Goal: Task Accomplishment & Management: Complete application form

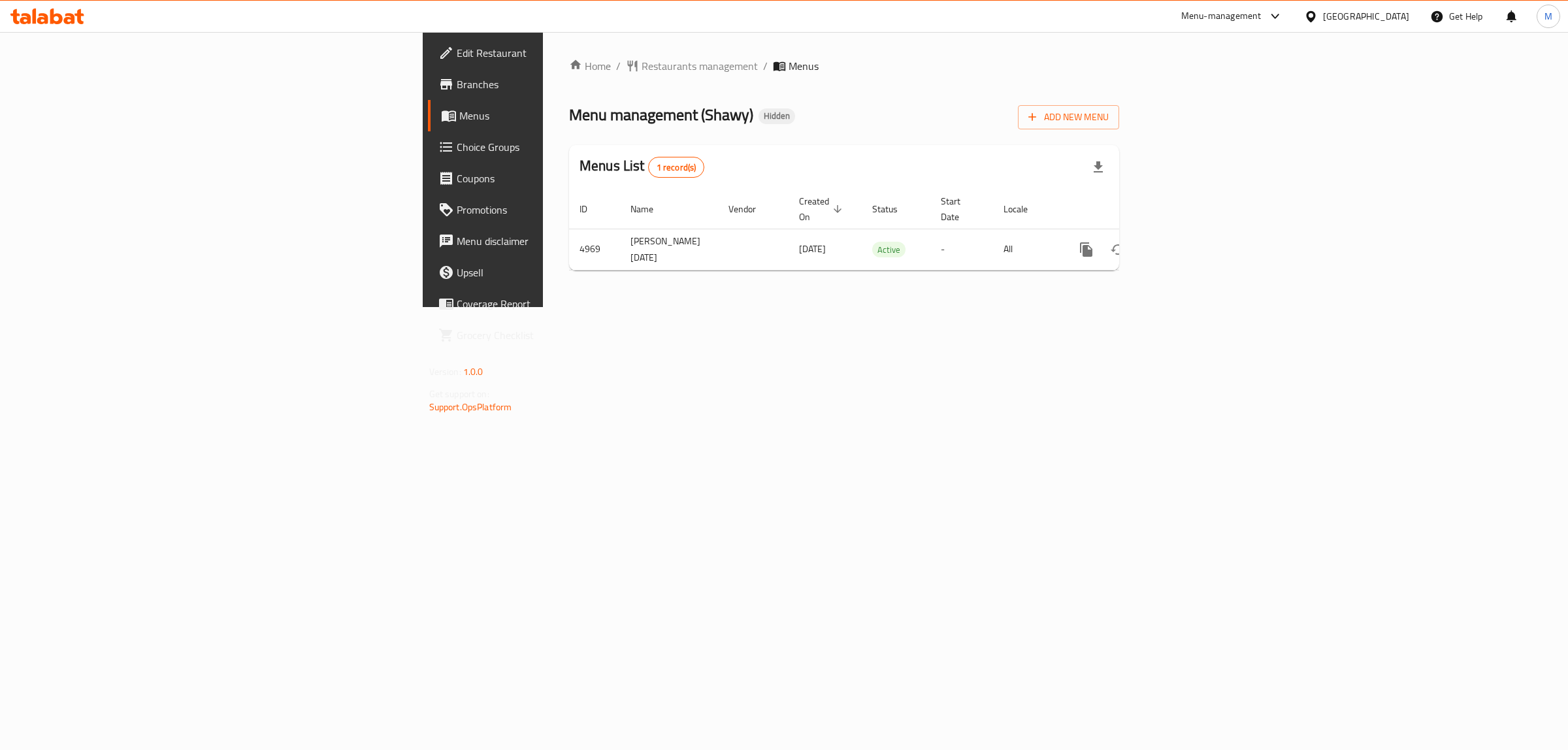
click at [542, 307] on div "Home / Restaurants management / Menus Menu management ( Shawy ) Hidden Add New …" at bounding box center [843, 169] width 602 height 275
click at [1189, 242] on icon "enhanced table" at bounding box center [1180, 249] width 15 height 15
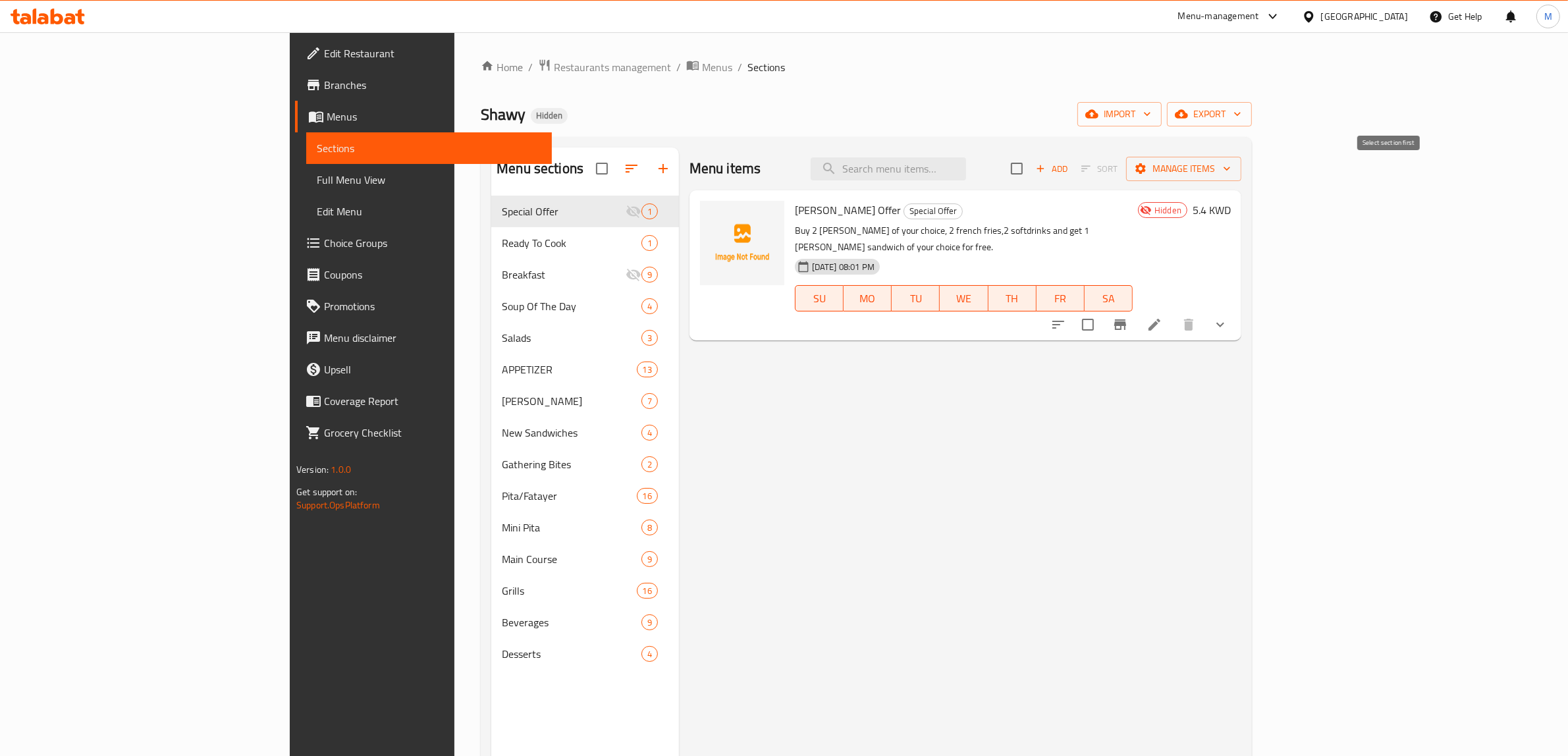
click at [1126, 176] on span "Sort" at bounding box center [1099, 169] width 54 height 20
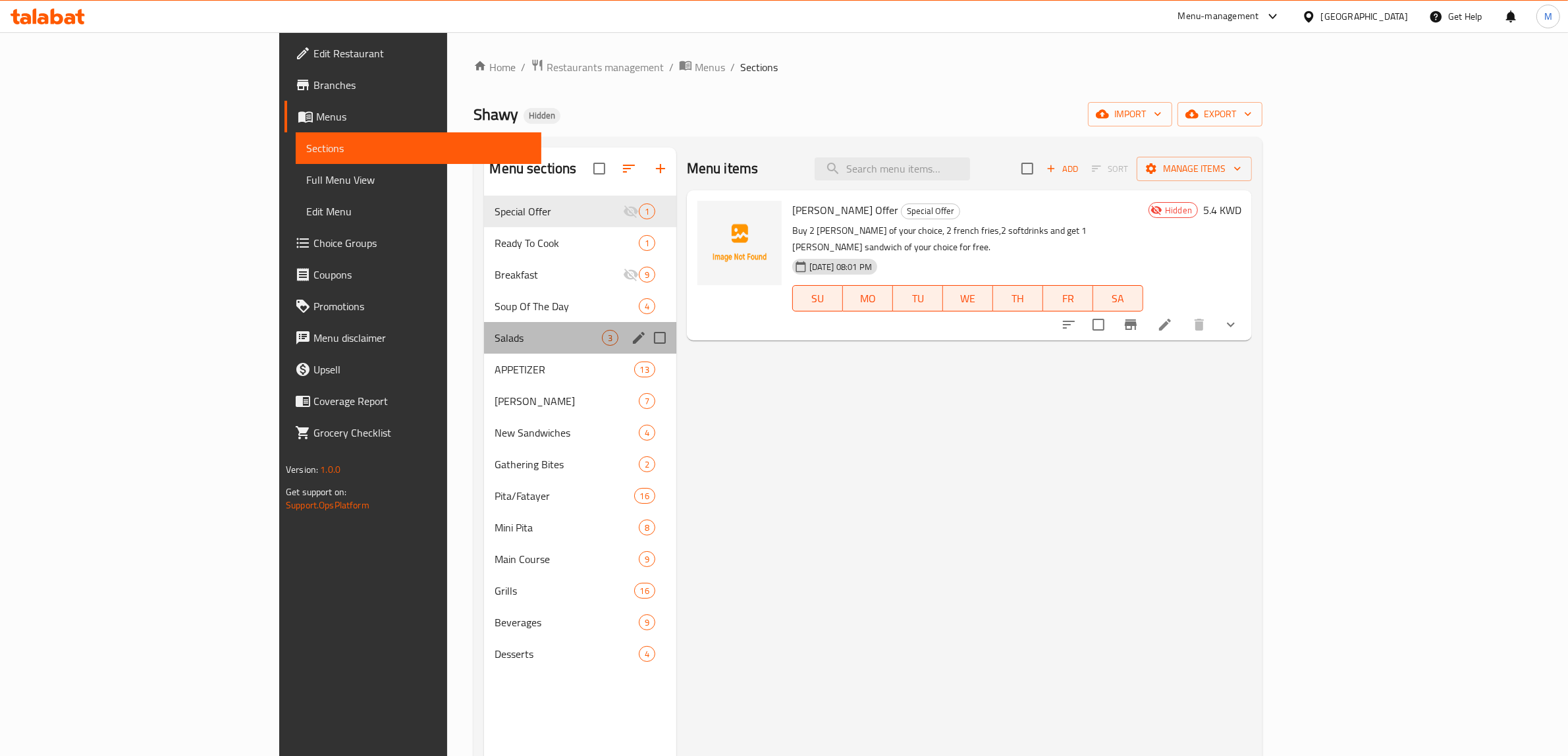
click at [507, 327] on div "Salads 3" at bounding box center [580, 337] width 192 height 32
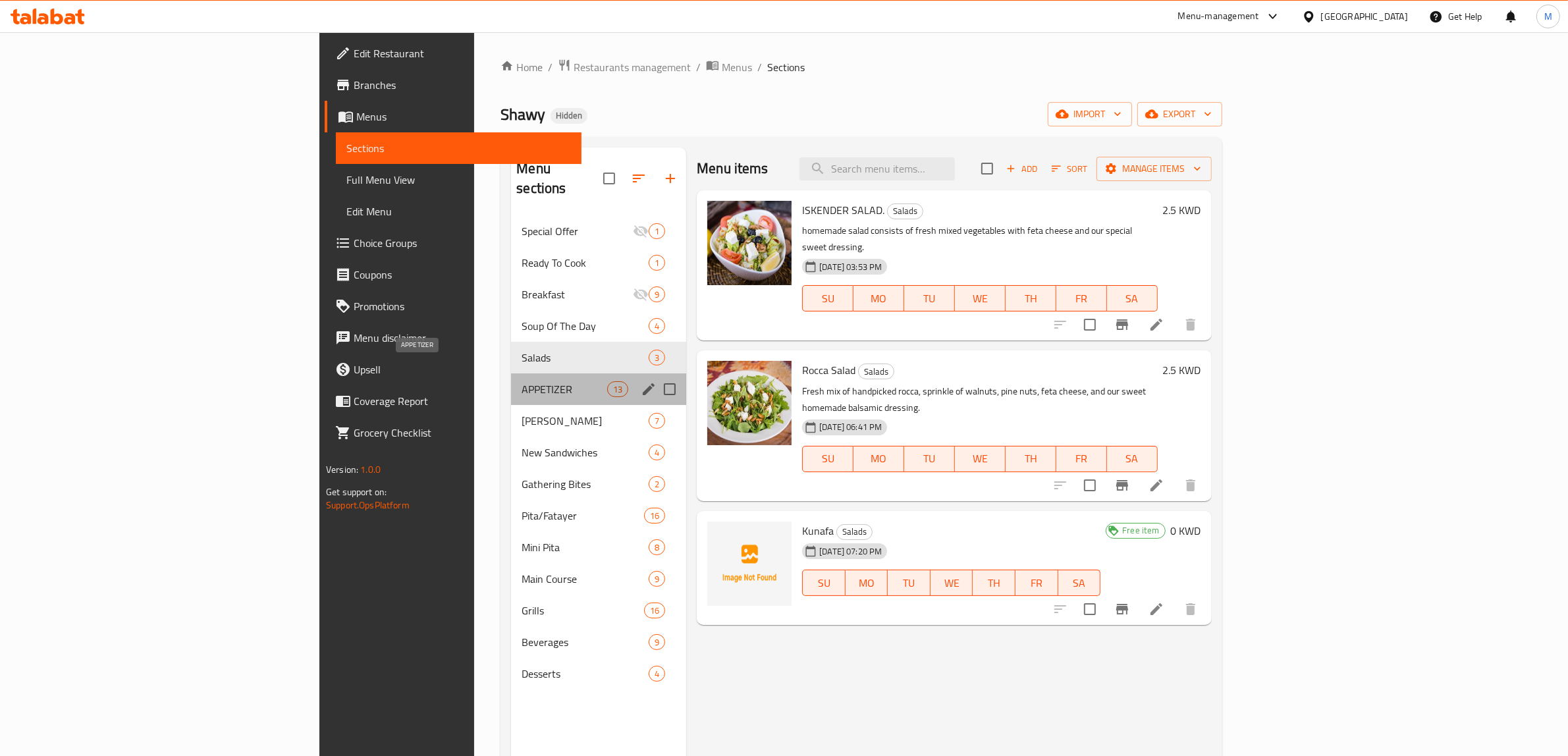
drag, startPoint x: 507, startPoint y: 363, endPoint x: 506, endPoint y: 381, distance: 18.0
click at [521, 382] on span "APPETIZER" at bounding box center [564, 389] width 85 height 15
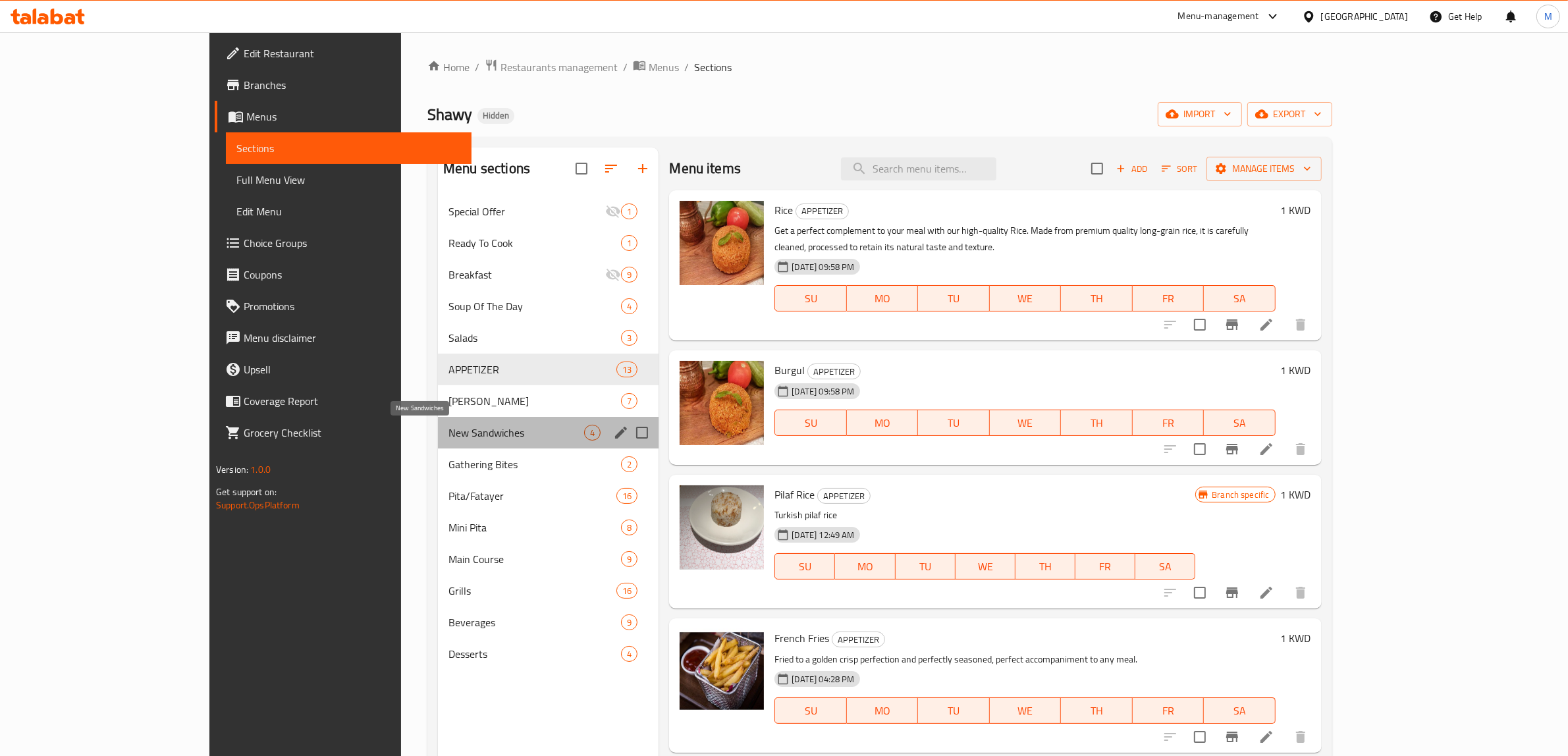
click at [501, 439] on span "New Sandwiches" at bounding box center [516, 433] width 135 height 15
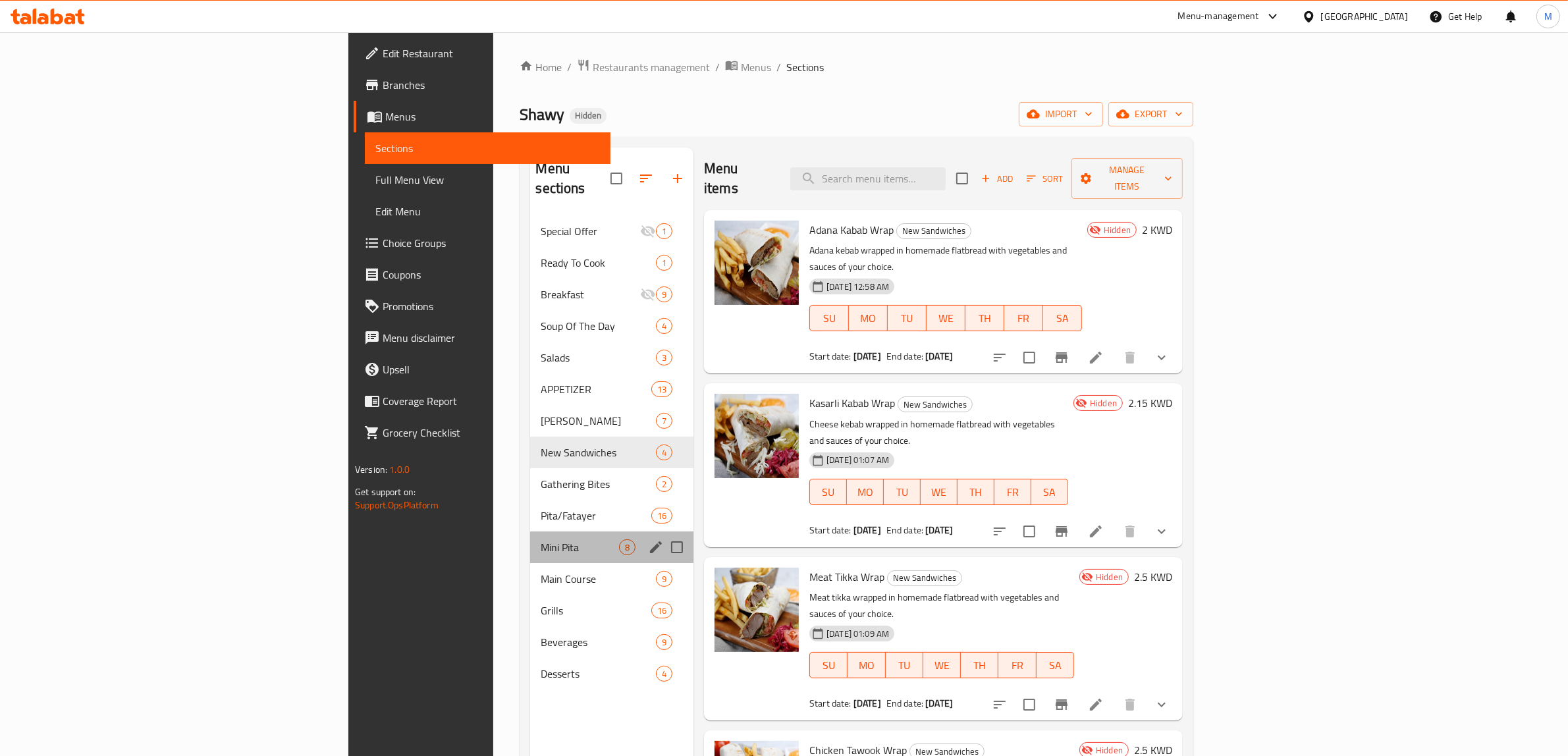
drag, startPoint x: 489, startPoint y: 518, endPoint x: 479, endPoint y: 551, distance: 34.5
click at [531, 532] on div "Mini Pita 8" at bounding box center [612, 547] width 164 height 32
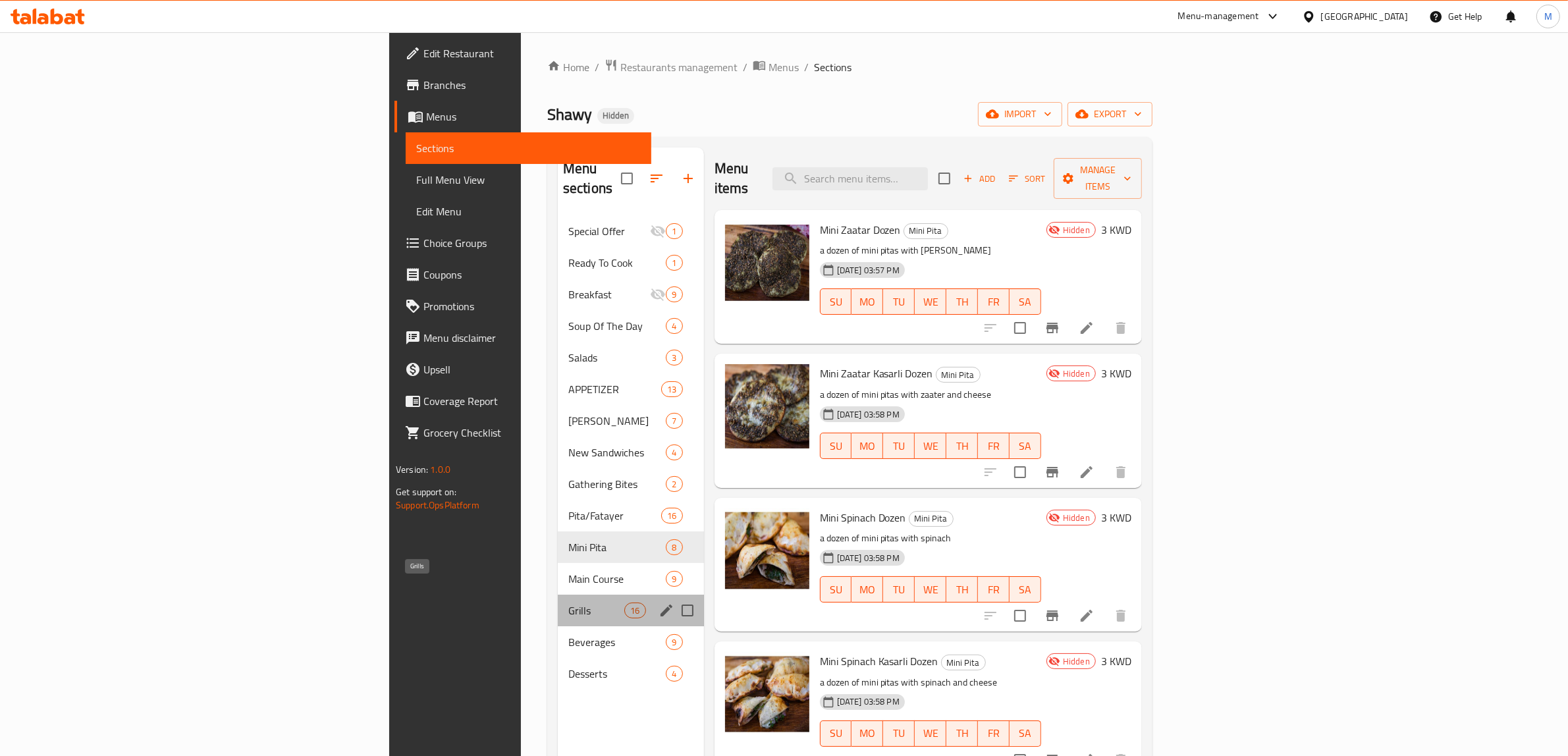
click at [569, 602] on span "Grills" at bounding box center [597, 610] width 56 height 15
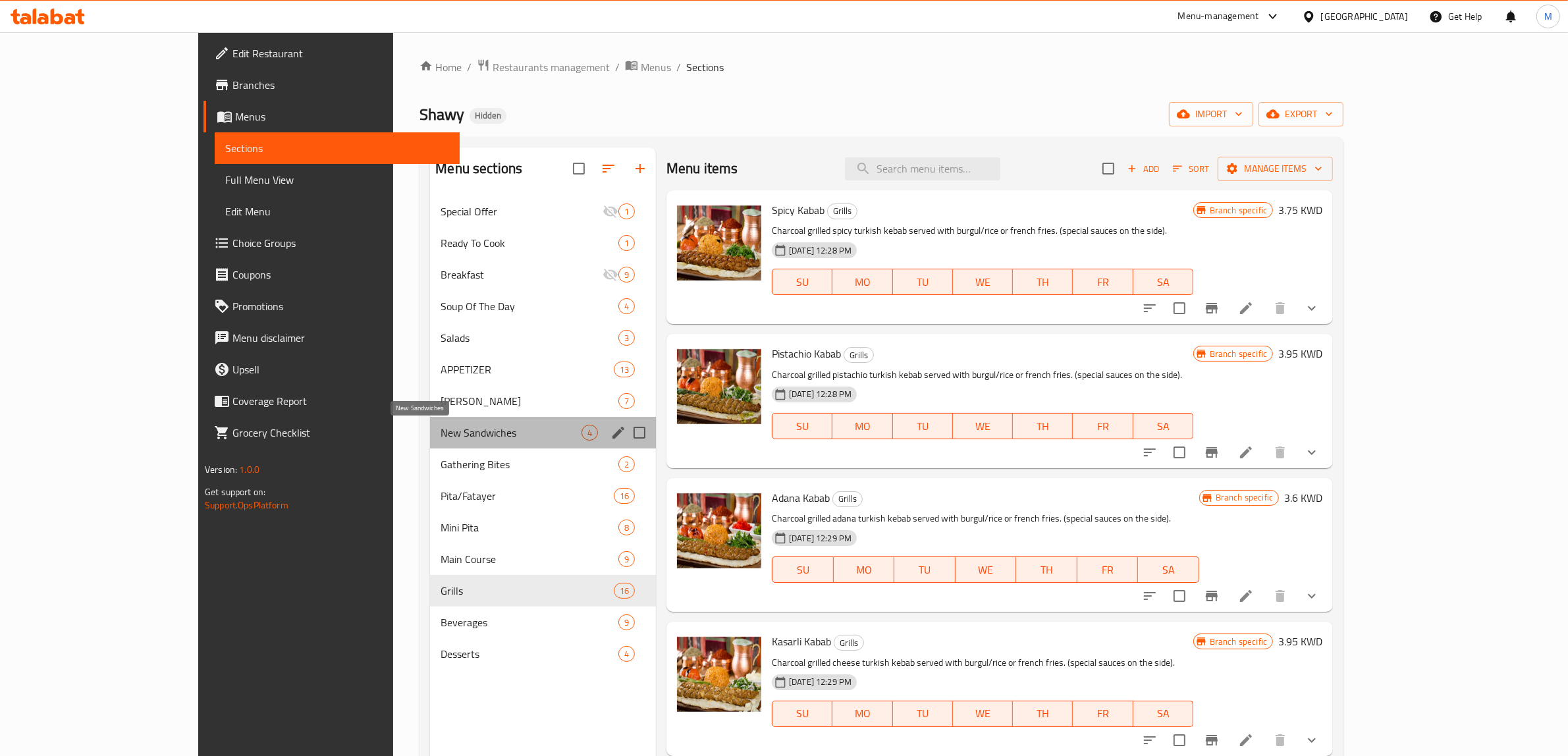
click at [470, 430] on span "New Sandwiches" at bounding box center [511, 433] width 141 height 15
click at [461, 362] on span "APPETIZER" at bounding box center [527, 369] width 173 height 15
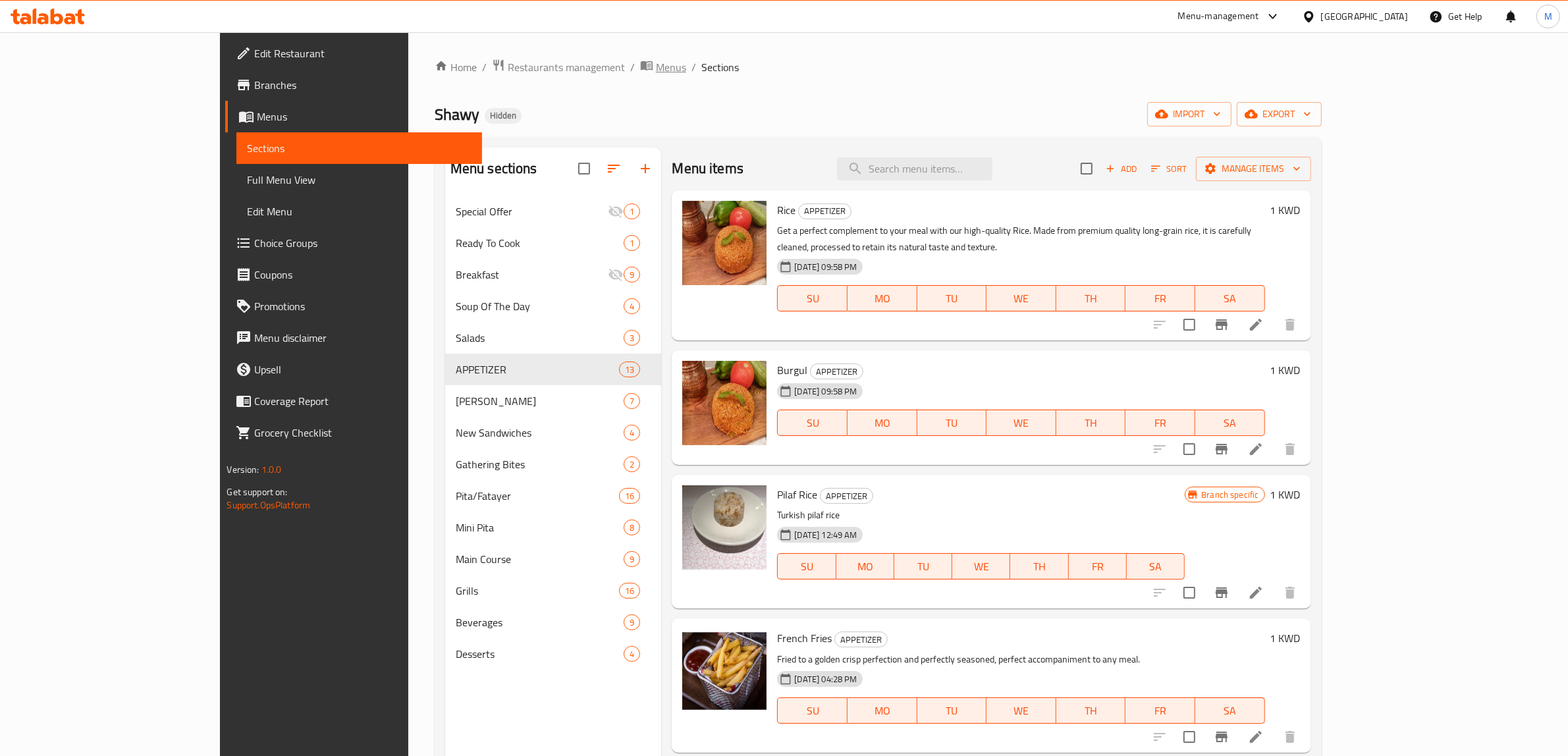
click at [656, 61] on span "Menus" at bounding box center [670, 66] width 30 height 15
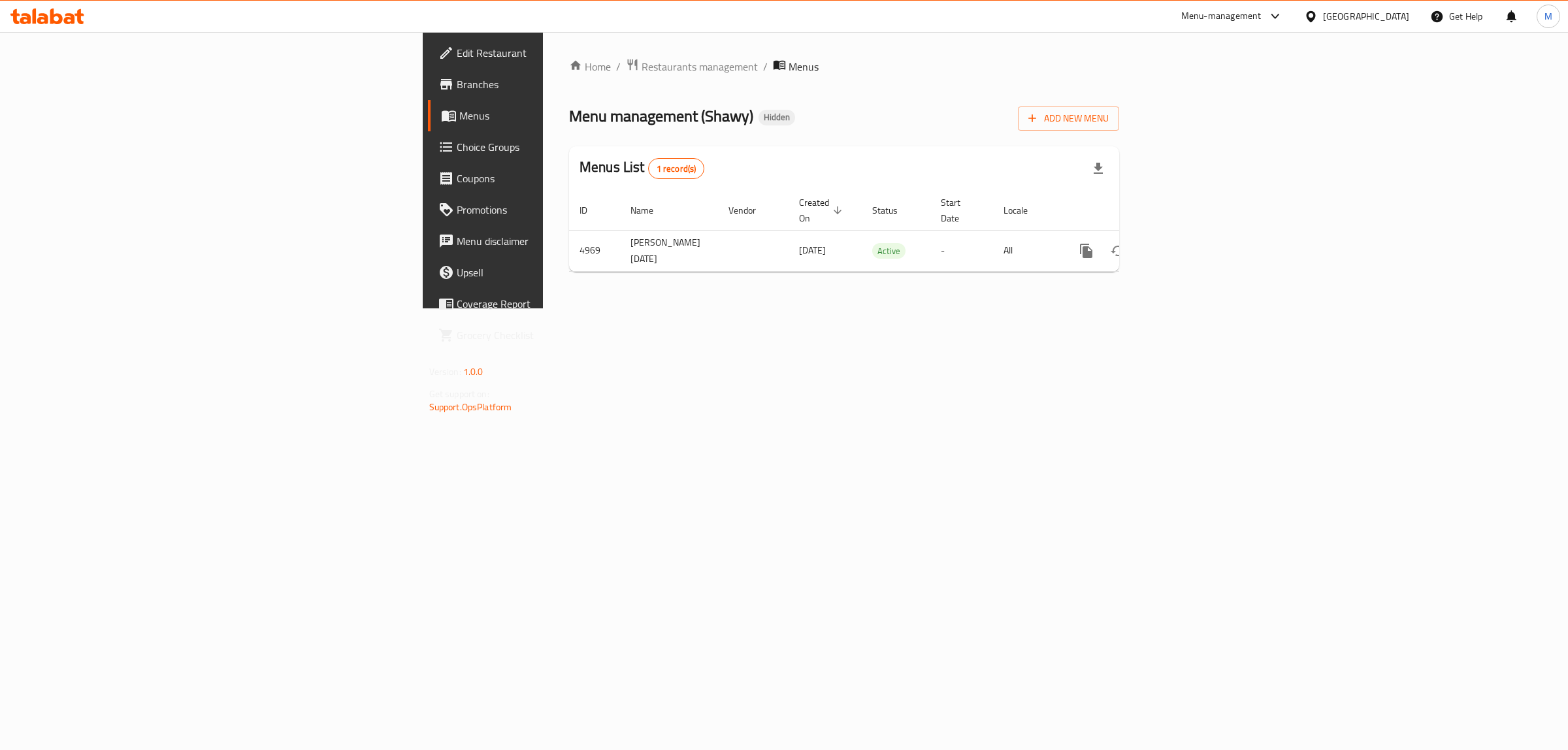
drag, startPoint x: 1162, startPoint y: 325, endPoint x: 1369, endPoint y: 325, distance: 207.0
click at [1145, 308] on div "Home / Restaurants management / Menus Menu management ( Shawy ) Hidden Add New …" at bounding box center [843, 170] width 602 height 277
drag, startPoint x: 426, startPoint y: 116, endPoint x: 465, endPoint y: 116, distance: 39.0
click at [569, 116] on span "Menu management ( Shawy )" at bounding box center [661, 115] width 184 height 30
copy span "Shawy"
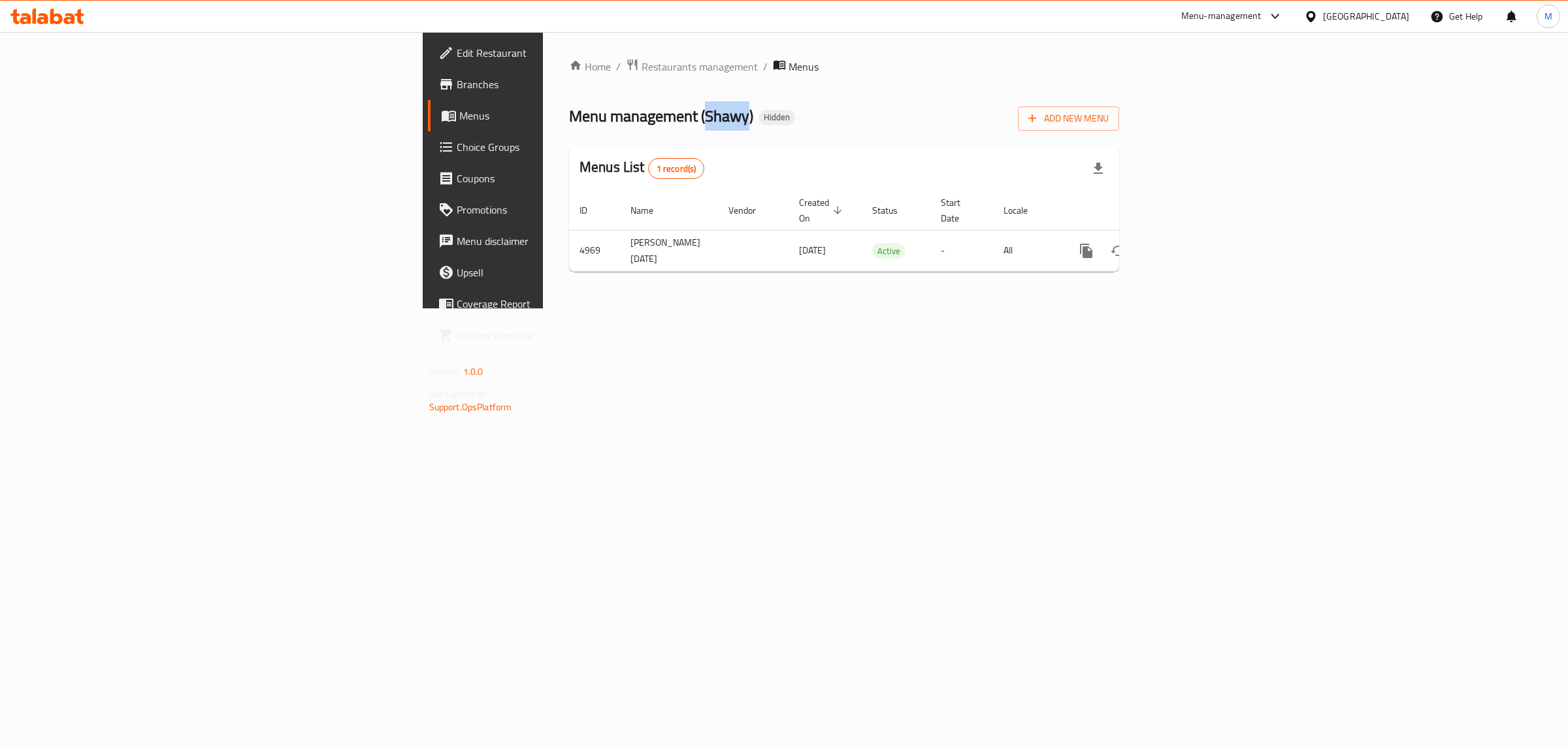
click at [457, 89] on span "Branches" at bounding box center [565, 84] width 217 height 15
drag, startPoint x: 425, startPoint y: 113, endPoint x: 466, endPoint y: 115, distance: 41.0
click at [569, 115] on span "Menu management ( Shawy )" at bounding box center [661, 114] width 184 height 30
copy span "Shawy"
click at [1145, 301] on div "Home / Restaurants management / Menus Menu management ( Shawy ) Hidden Add New …" at bounding box center [843, 169] width 602 height 275
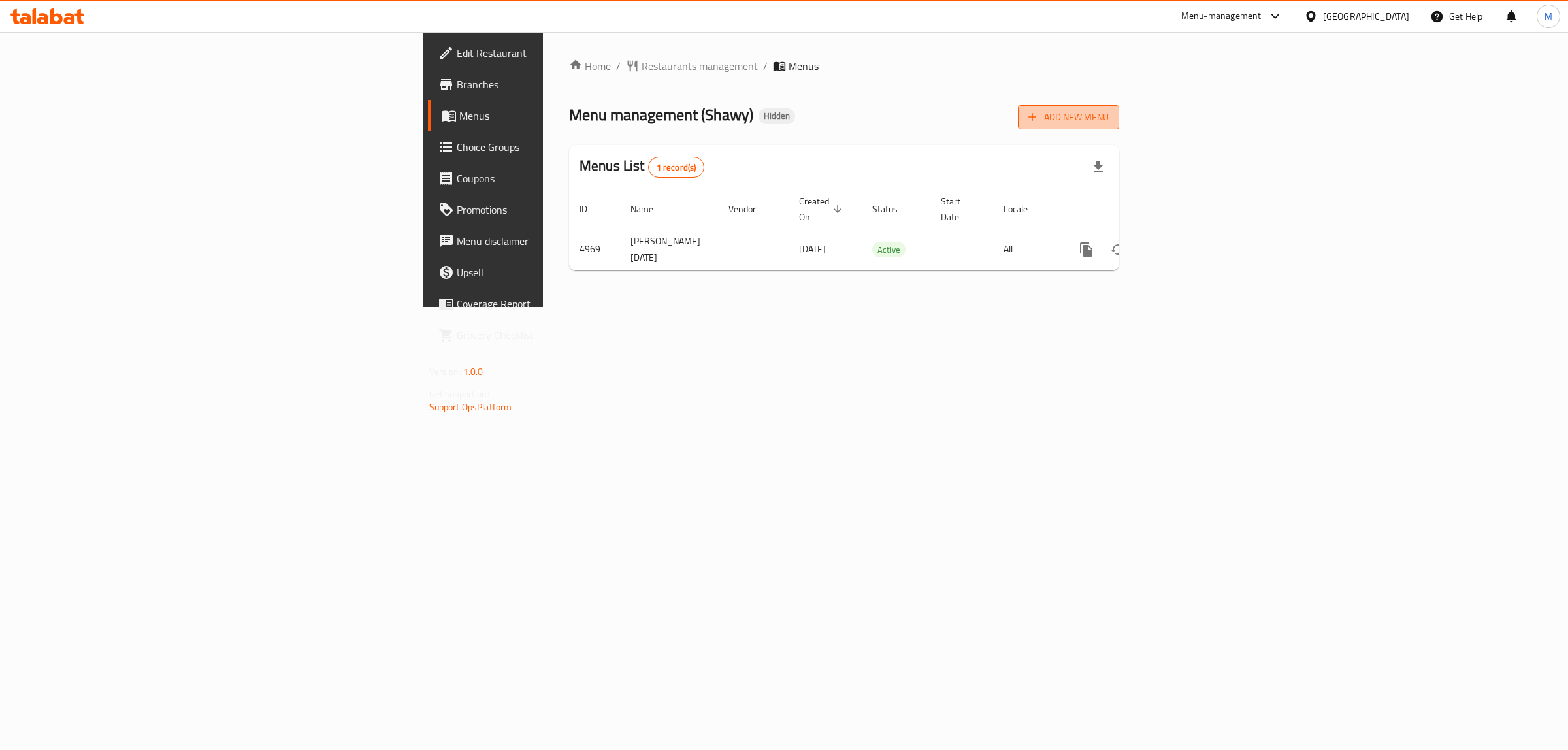
click at [1108, 113] on span "Add New Menu" at bounding box center [1068, 117] width 80 height 16
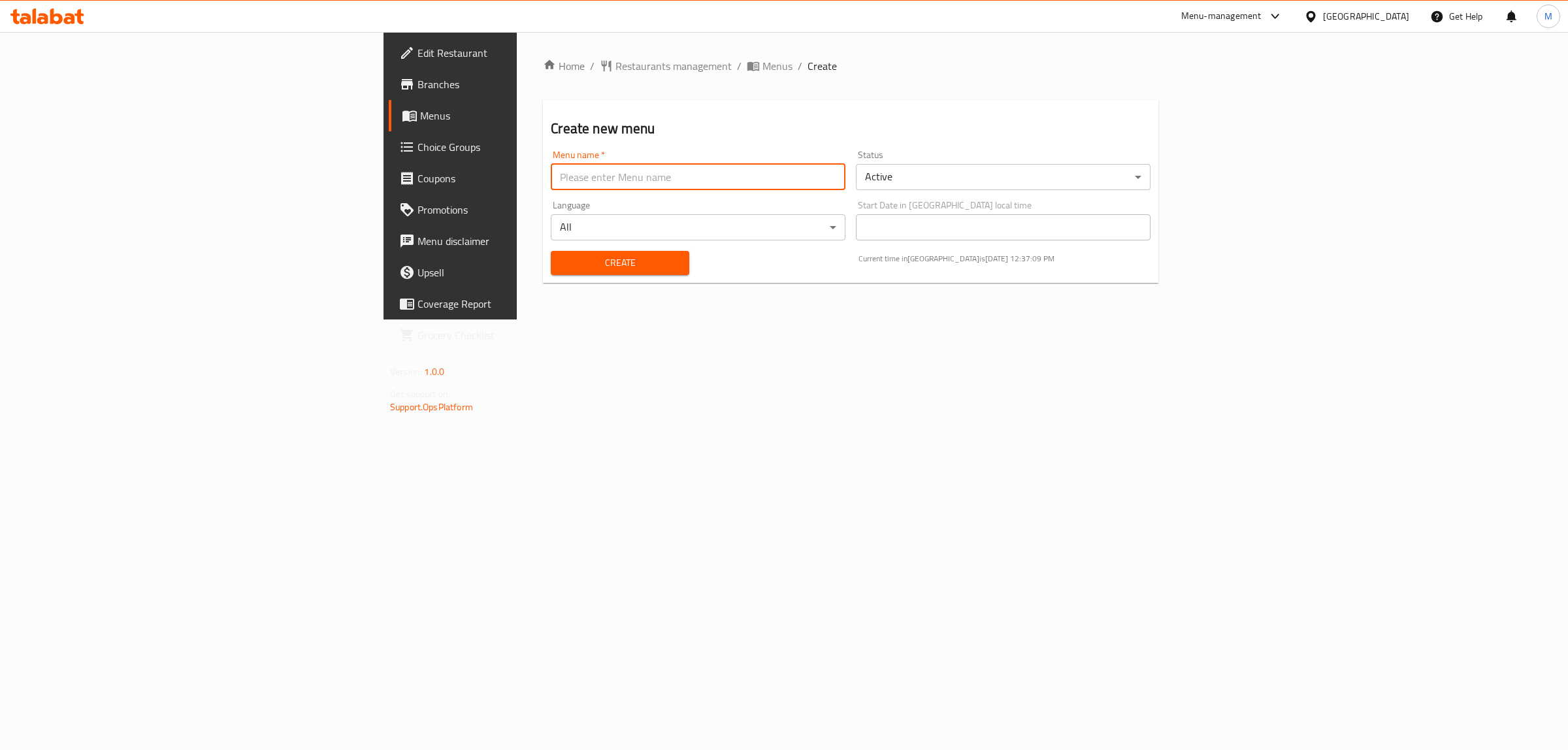
click at [652, 182] on input "text" at bounding box center [697, 177] width 295 height 26
paste input "Shawy Menu C.N 340838205"
type input "Shawy Menu C.N 340838205"
click at [952, 162] on div "Status Active ​" at bounding box center [1003, 170] width 295 height 40
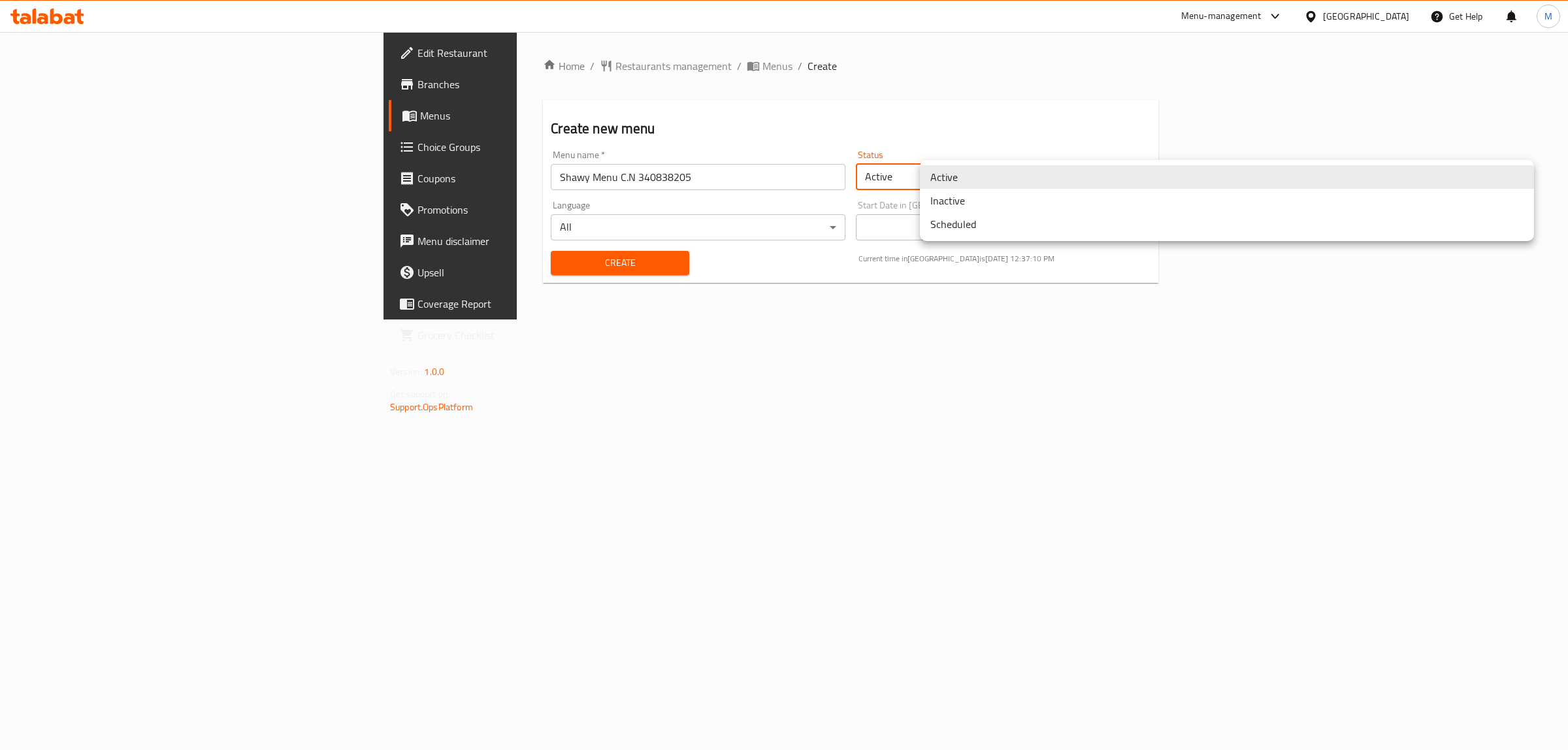
click at [955, 169] on body "​ Menu-management Kuwait Get Help M Edit Restaurant Branches Menus Choice Group…" at bounding box center [784, 391] width 1568 height 718
click at [967, 206] on li "Inactive" at bounding box center [1226, 200] width 614 height 23
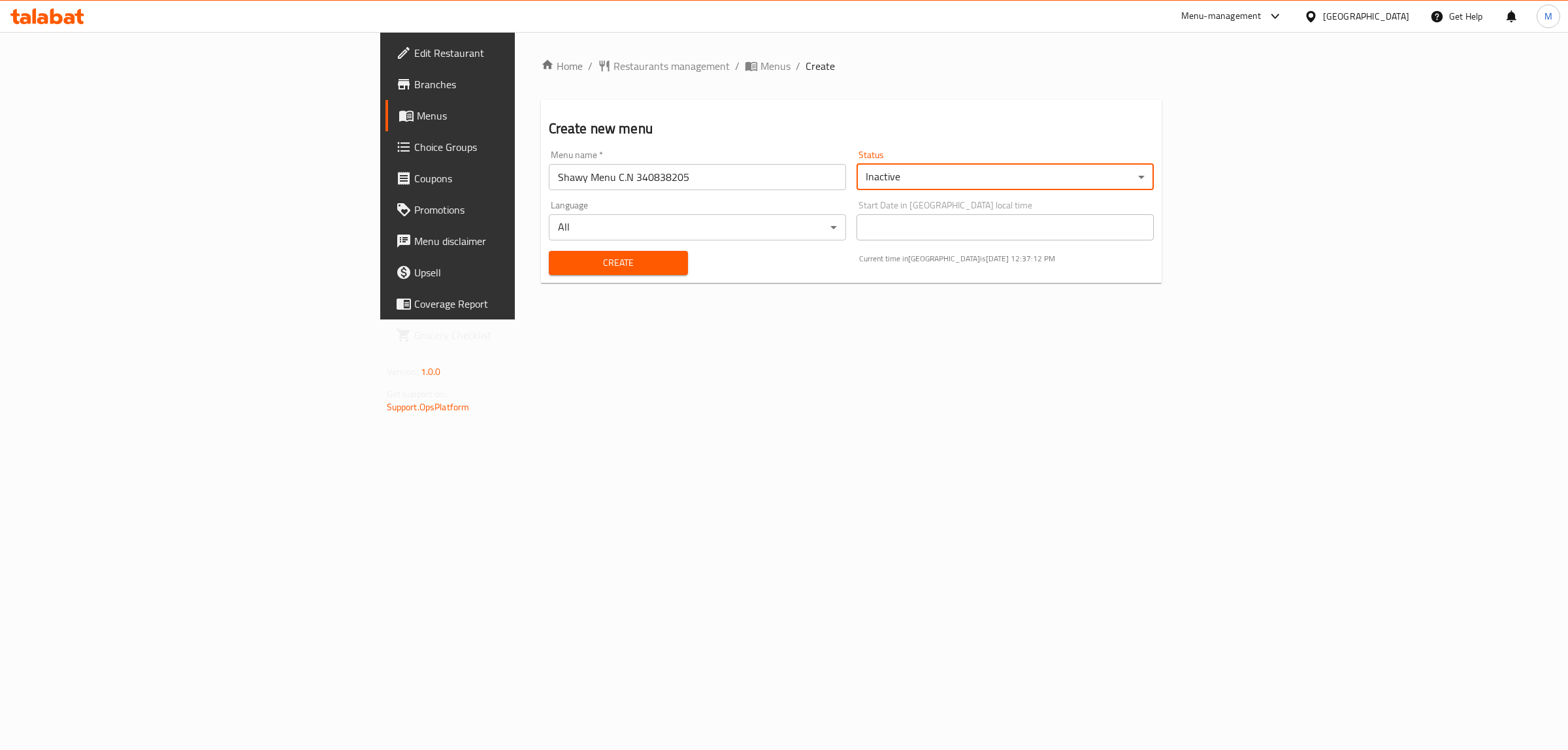
click at [880, 319] on div "Home / Restaurants management / Menus / Create Create new menu Menu name   * Sh…" at bounding box center [851, 176] width 673 height 288
click at [549, 271] on button "Create" at bounding box center [618, 262] width 140 height 24
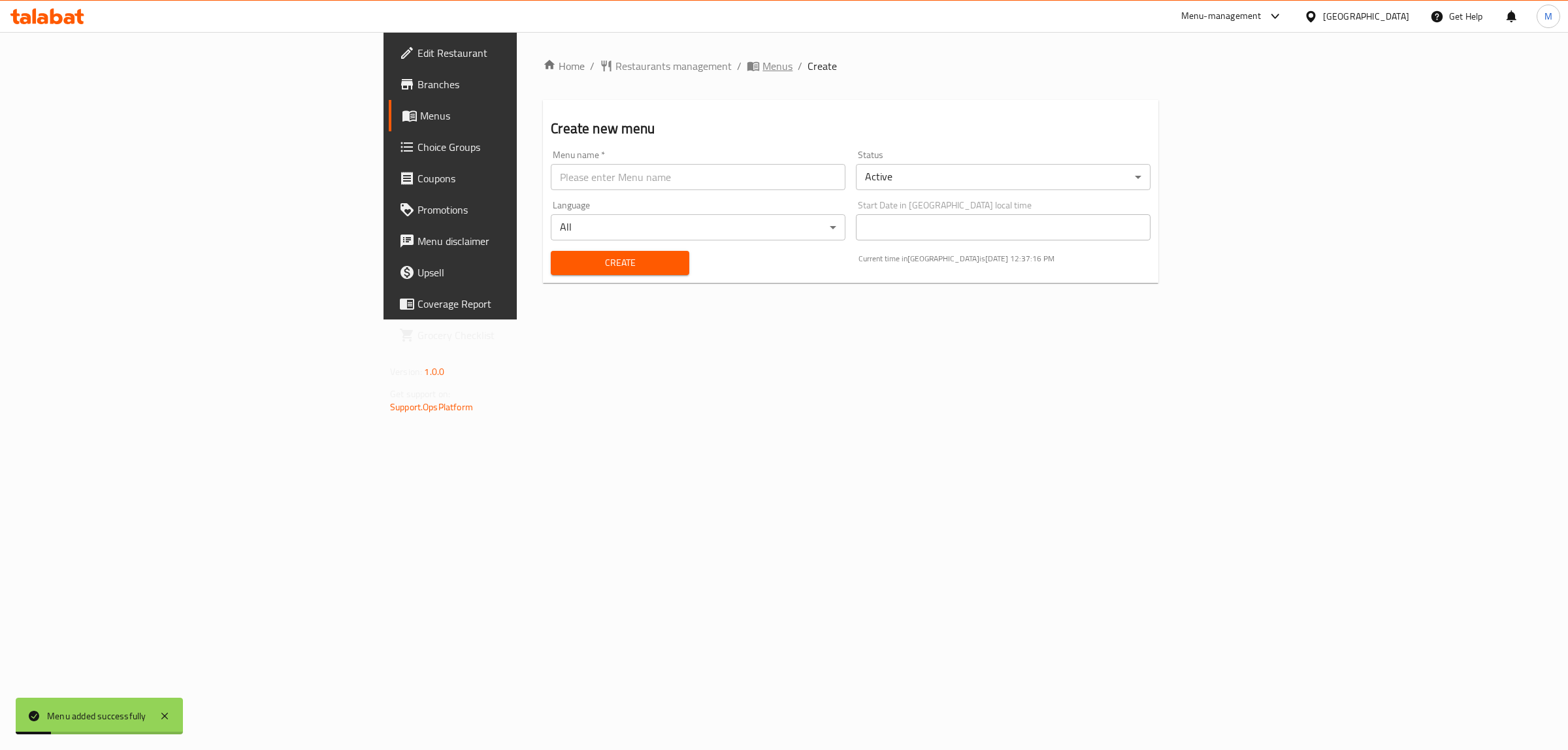
click at [762, 69] on span "Menus" at bounding box center [777, 66] width 30 height 15
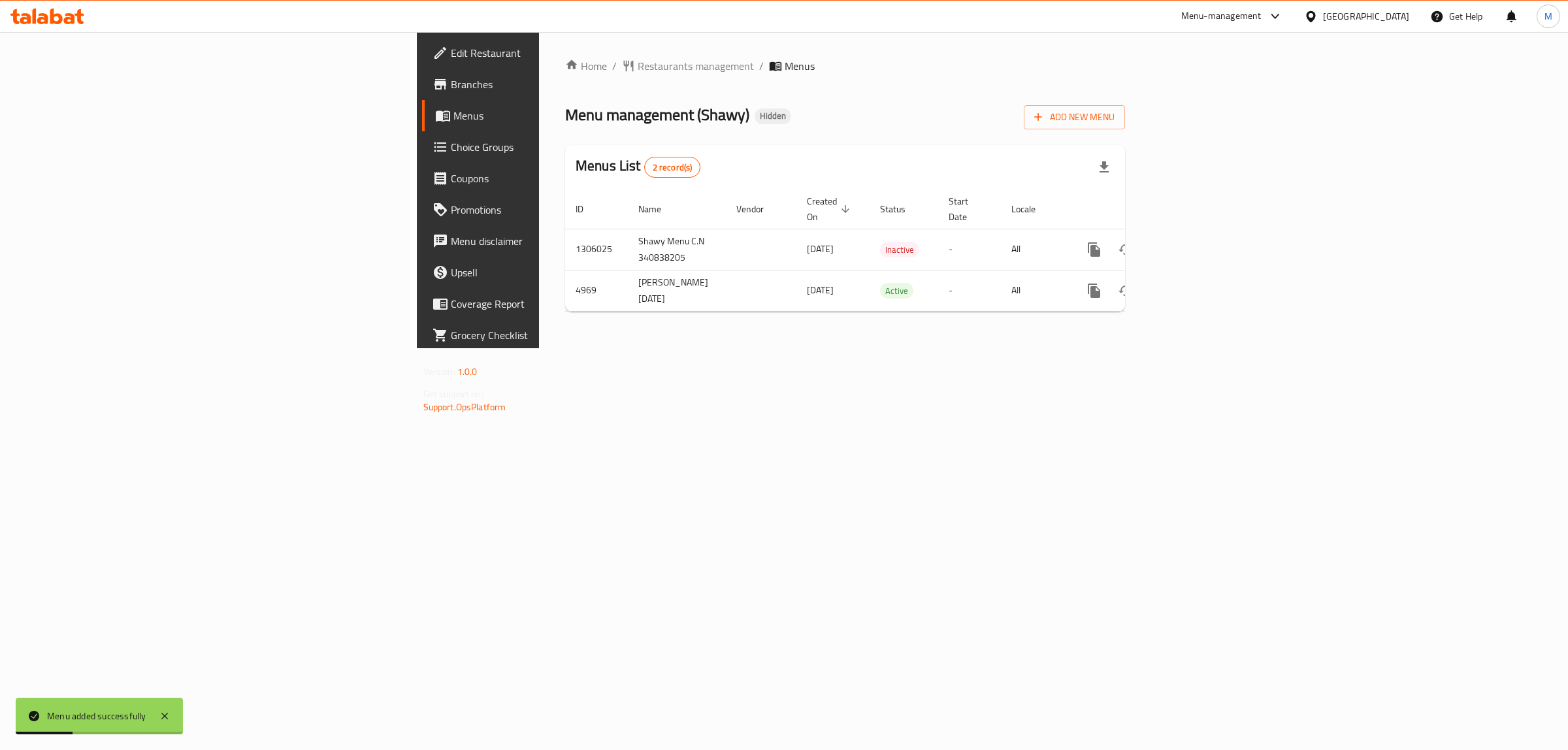
drag, startPoint x: 925, startPoint y: 404, endPoint x: 910, endPoint y: 408, distance: 15.5
click at [925, 348] on div "Home / Restaurants management / Menus Menu management ( Shawy ) Hidden Add New …" at bounding box center [844, 190] width 612 height 316
click at [583, 348] on div "Home / Restaurants management / Menus Menu management ( Shawy ) Hidden Add New …" at bounding box center [844, 190] width 612 height 316
click at [759, 348] on div "Home / Restaurants management / Menus Menu management ( Shawy ) Hidden Add New …" at bounding box center [844, 190] width 612 height 316
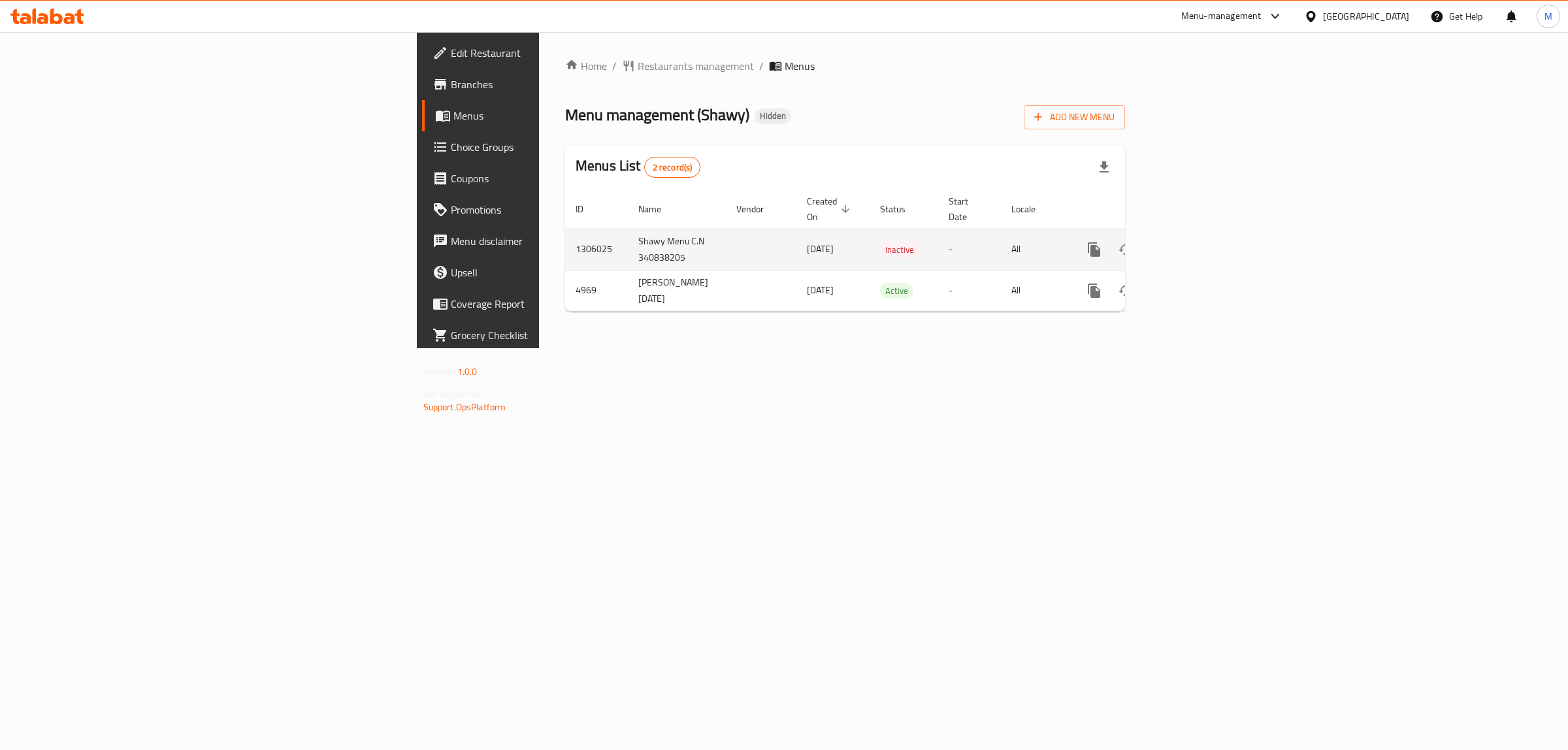
click at [565, 233] on td "1306025" at bounding box center [597, 250] width 63 height 41
click at [565, 232] on td "1306025" at bounding box center [597, 250] width 63 height 41
copy td "1306025"
drag, startPoint x: 360, startPoint y: 225, endPoint x: 426, endPoint y: 226, distance: 66.0
click at [628, 229] on td "Shawy Menu C.N 340838205" at bounding box center [677, 250] width 98 height 41
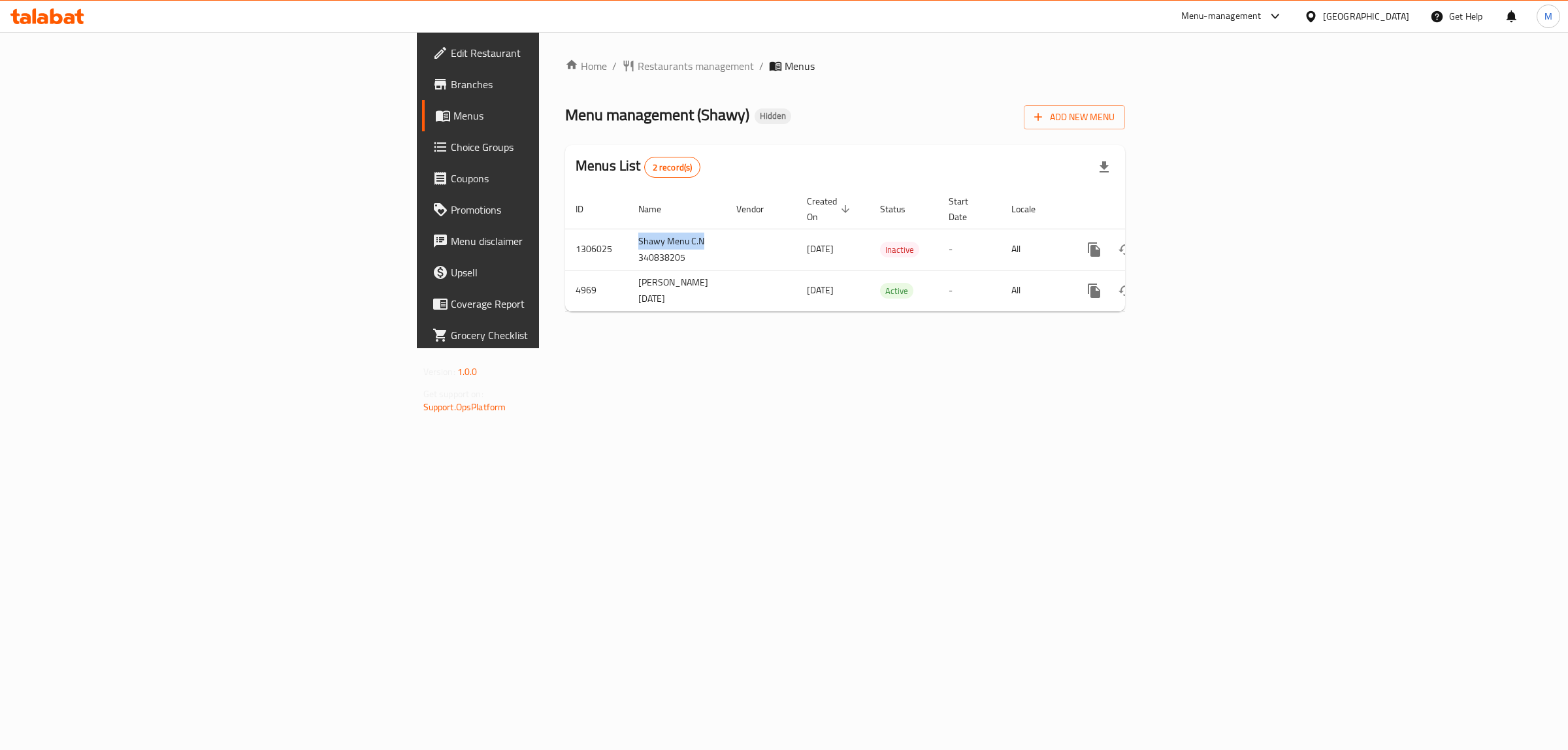
copy td "Shawy Menu C.N"
